Goal: Transaction & Acquisition: Purchase product/service

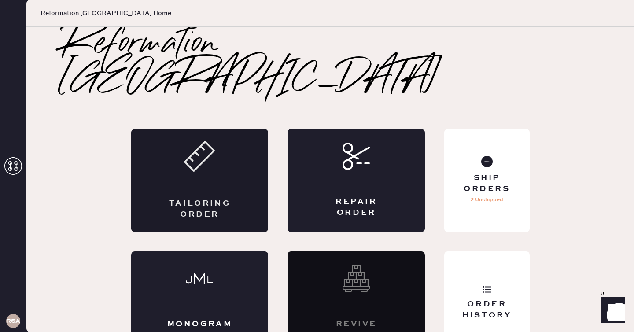
click at [177, 143] on div "Tailoring Order" at bounding box center [199, 180] width 137 height 103
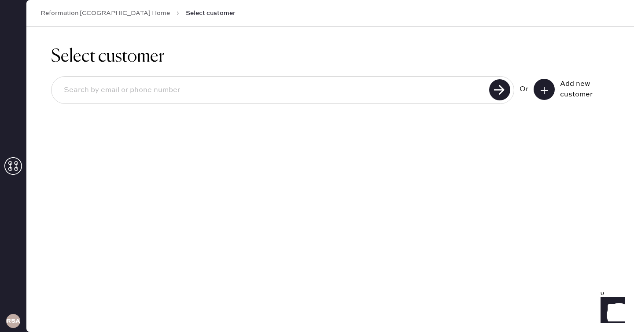
click at [254, 86] on input at bounding box center [272, 90] width 430 height 20
paste input "swatinng@yahoo.com"
type input "swatinng@yahoo.com"
click at [502, 91] on use at bounding box center [499, 89] width 21 height 21
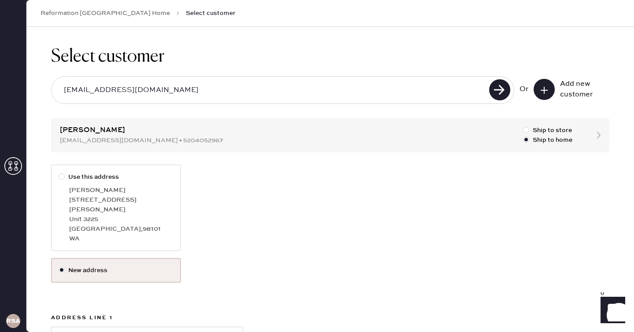
click at [142, 195] on div "1800 Boren Ave" at bounding box center [121, 204] width 104 height 19
click at [59, 173] on input "Use this address" at bounding box center [59, 172] width 0 height 0
radio input "true"
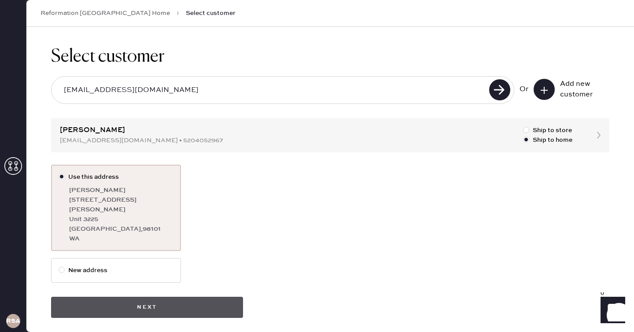
click at [151, 297] on button "Next" at bounding box center [147, 307] width 192 height 21
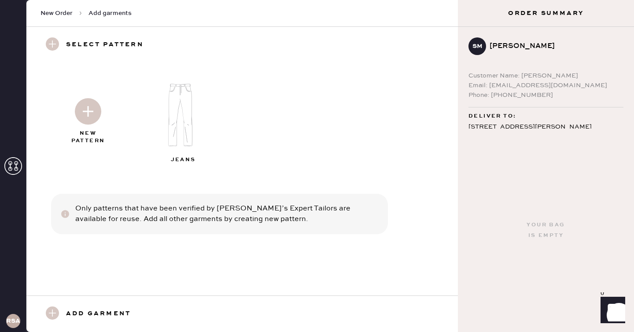
click at [78, 118] on img at bounding box center [88, 111] width 26 height 26
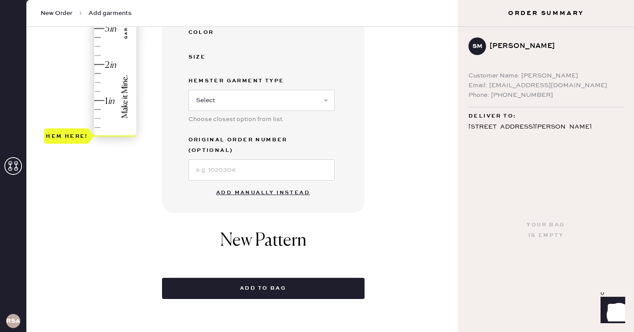
scroll to position [280, 0]
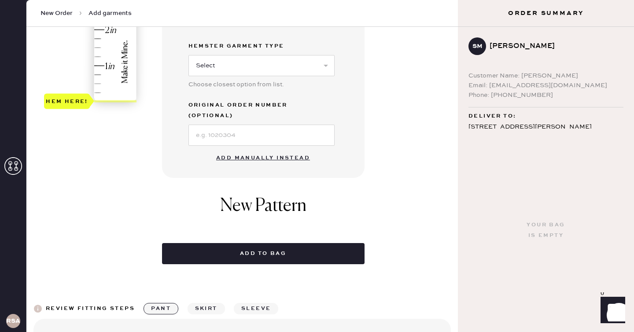
click at [281, 149] on button "Add manually instead" at bounding box center [263, 158] width 104 height 18
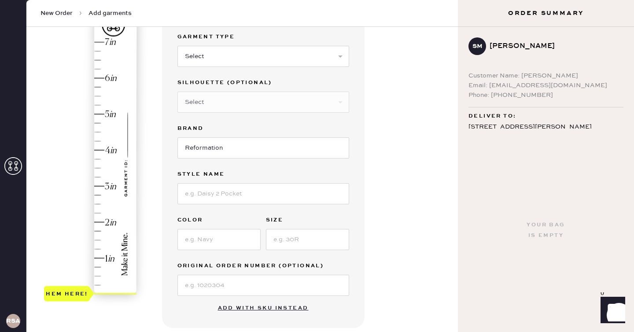
scroll to position [83, 0]
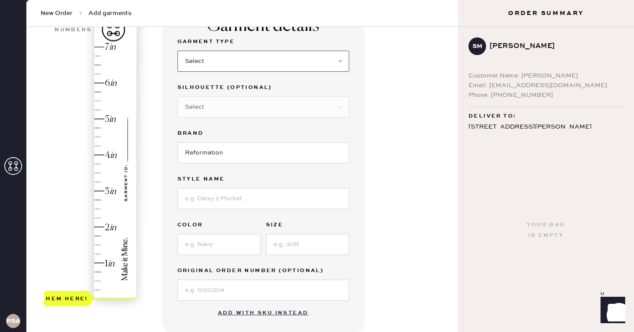
click at [242, 57] on select "Select Basic Skirt Jeans Leggings Pants Shorts Basic Sleeved Dress Basic Sleeve…" at bounding box center [263, 61] width 172 height 21
select select "2"
click at [177, 51] on select "Select Basic Skirt Jeans Leggings Pants Shorts Basic Sleeved Dress Basic Sleeve…" at bounding box center [263, 61] width 172 height 21
click at [237, 106] on select "Select Shorts Cropped Flare Boot Cut Straight Skinny Other" at bounding box center [263, 106] width 172 height 21
click at [240, 195] on input at bounding box center [263, 198] width 172 height 21
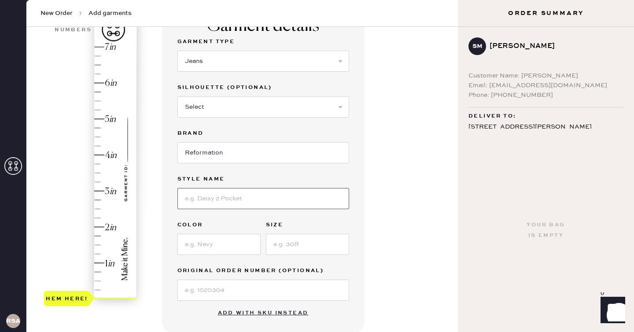
type input "Cary High Rise Slouchy Wide Leg Jeans"
click at [235, 235] on input at bounding box center [218, 244] width 83 height 21
type input "m"
type input "Melville"
click at [312, 243] on input at bounding box center [307, 244] width 83 height 21
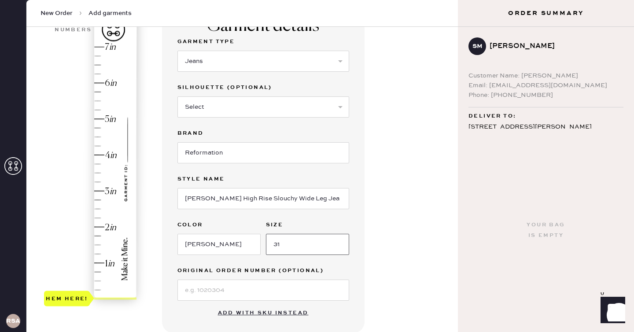
type input "31"
click at [391, 229] on div "Garment details Garment Type Select Basic Skirt Jeans Leggings Pants Shorts Bas…" at bounding box center [306, 254] width 289 height 500
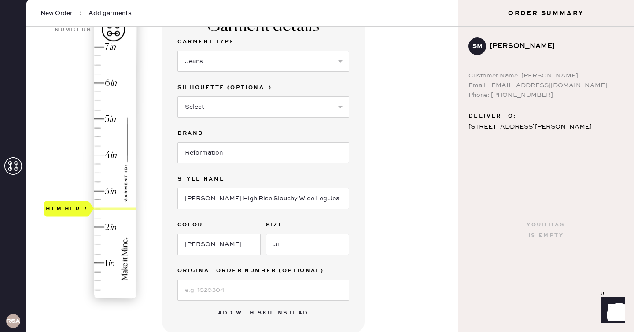
type input "3.5"
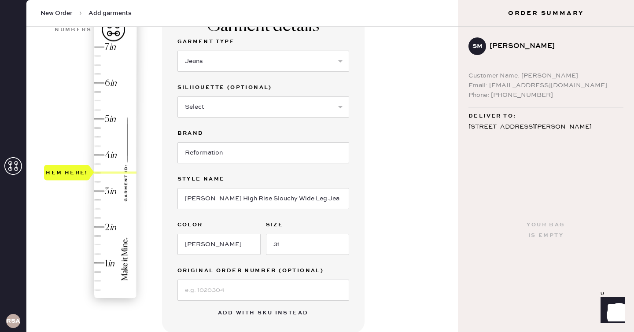
drag, startPoint x: 68, startPoint y: 296, endPoint x: 97, endPoint y: 173, distance: 126.1
click at [90, 173] on div "Hem here!" at bounding box center [67, 172] width 46 height 15
click at [142, 195] on div "1 in 2 in 3 in 4 in 5 in 6 in 7 in Show higher numbers Show lower numbers Hem h…" at bounding box center [241, 254] width 417 height 500
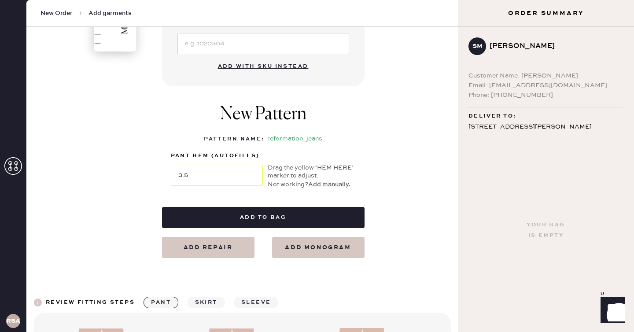
scroll to position [357, 0]
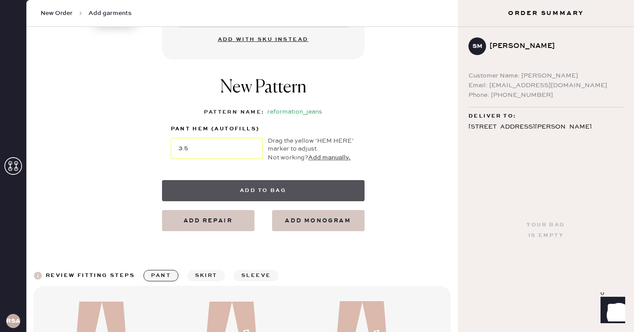
click at [280, 189] on button "Add to bag" at bounding box center [263, 190] width 203 height 21
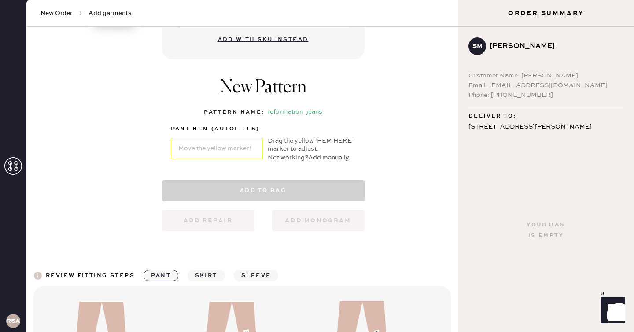
select select "2"
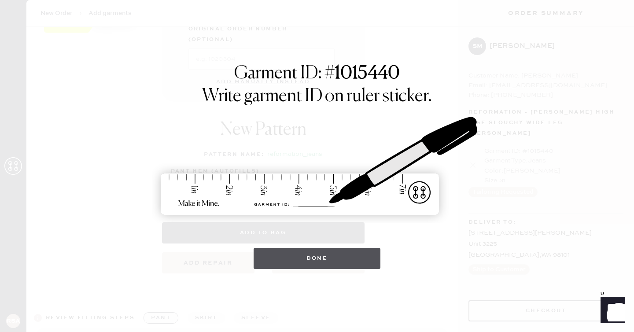
click at [331, 260] on button "Done" at bounding box center [317, 258] width 127 height 21
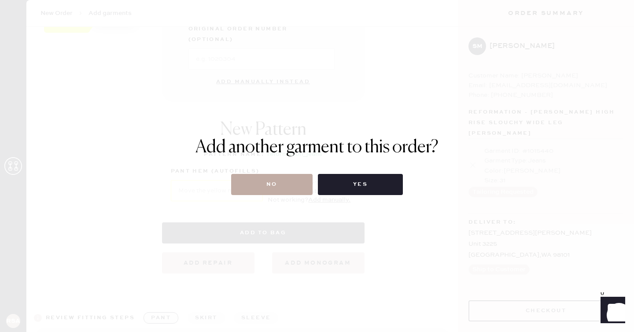
click at [275, 185] on button "No" at bounding box center [271, 184] width 81 height 21
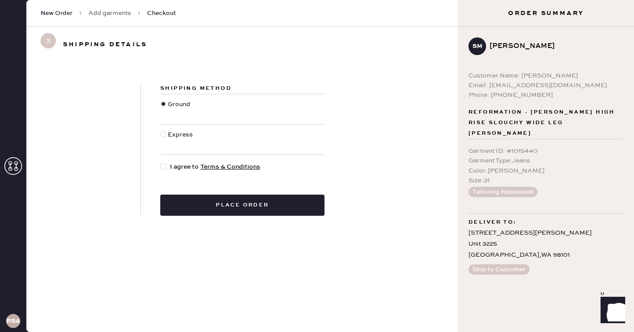
click at [170, 170] on span "I agree to Terms & Conditions" at bounding box center [215, 167] width 90 height 10
click at [161, 162] on input "I agree to Terms & Conditions" at bounding box center [160, 162] width 0 height 0
checkbox input "true"
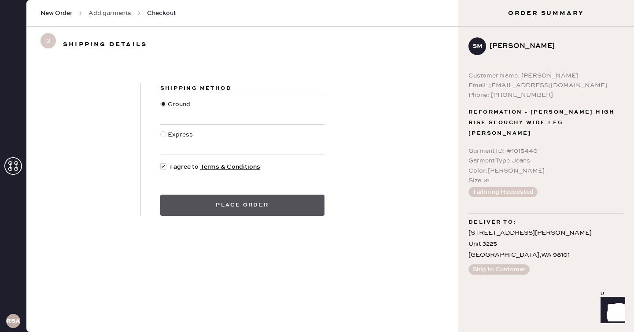
click at [214, 210] on button "Place order" at bounding box center [242, 205] width 164 height 21
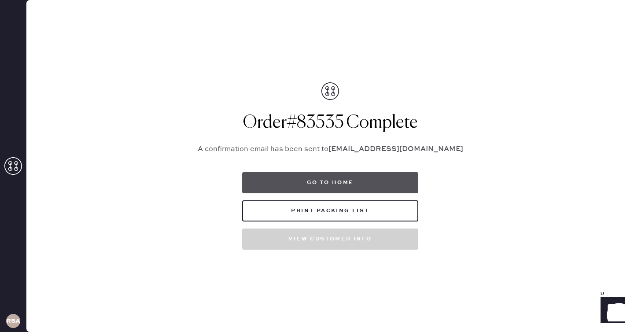
click at [343, 185] on button "Go to home" at bounding box center [330, 182] width 176 height 21
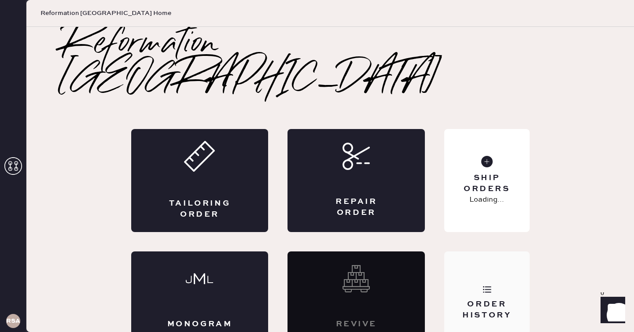
click at [487, 299] on div "Order History" at bounding box center [486, 310] width 71 height 22
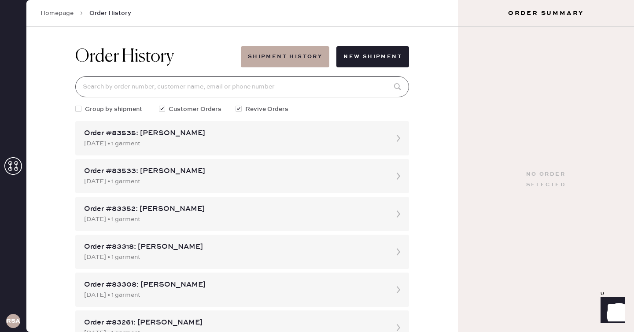
click at [350, 92] on input at bounding box center [242, 86] width 334 height 21
paste input "[EMAIL_ADDRESS][DOMAIN_NAME]"
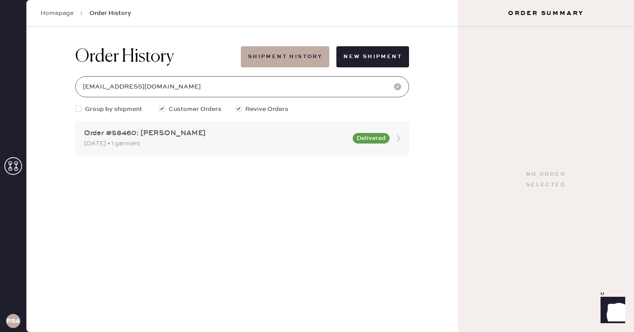
type input "[EMAIL_ADDRESS][DOMAIN_NAME]"
click at [248, 146] on div "[DATE] • 1 garment" at bounding box center [215, 144] width 263 height 10
